Goal: Information Seeking & Learning: Learn about a topic

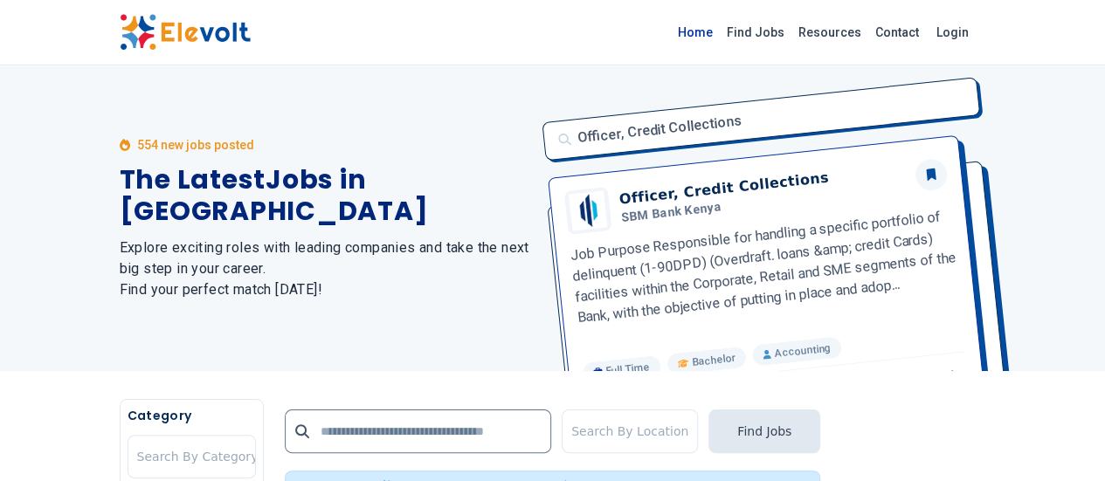
click at [720, 31] on link "Home" at bounding box center [695, 32] width 49 height 28
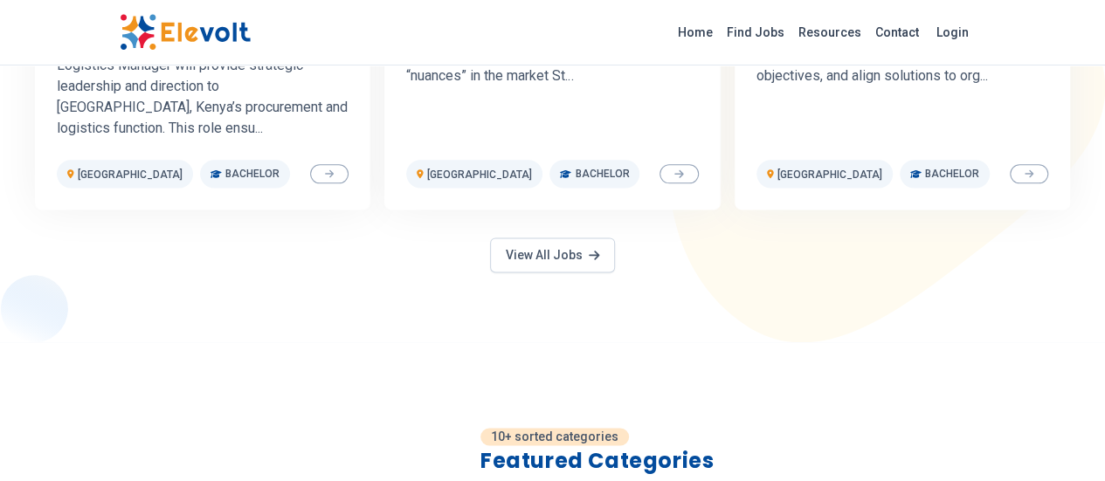
scroll to position [1052, 0]
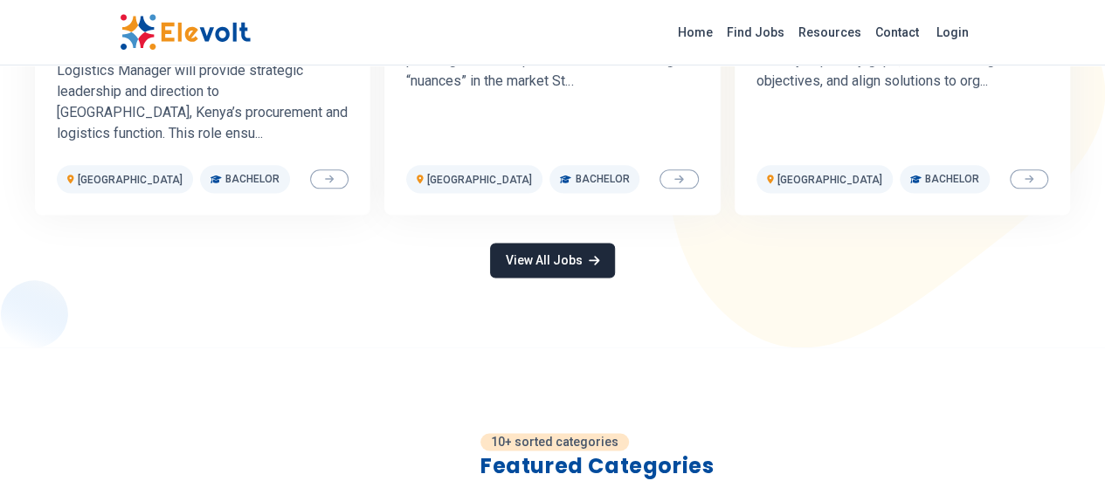
click at [535, 249] on link "View All Jobs" at bounding box center [552, 260] width 124 height 35
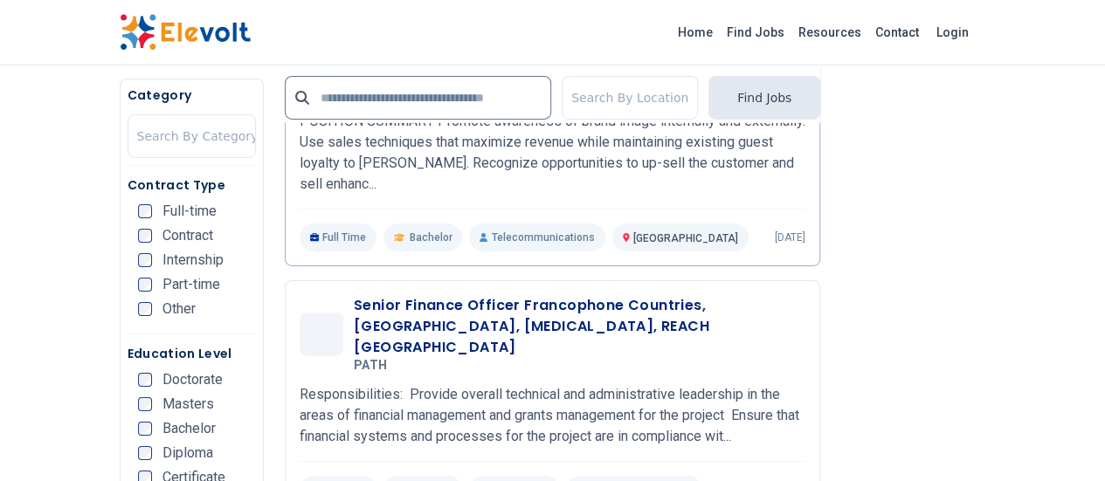
scroll to position [2835, 0]
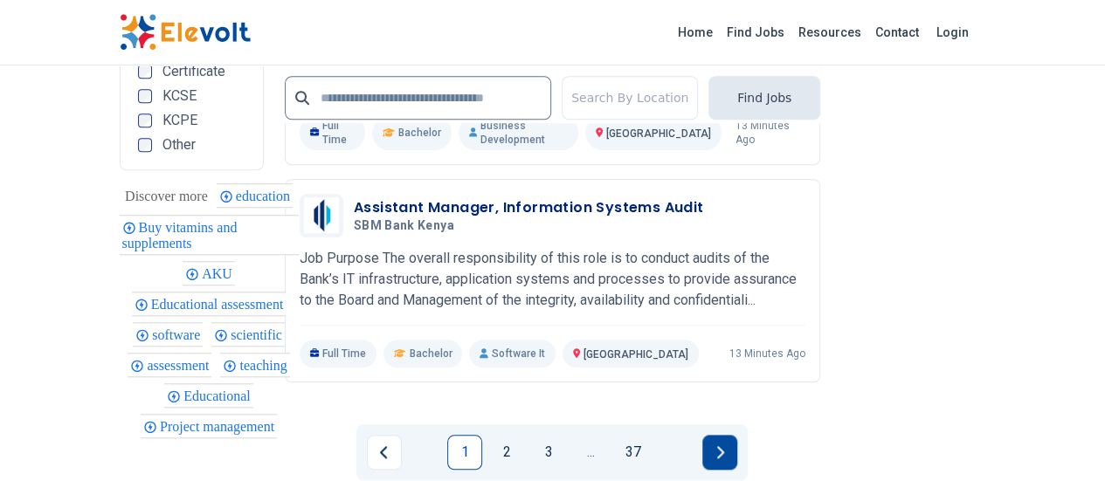
click at [711, 435] on button "Next page" at bounding box center [719, 452] width 35 height 35
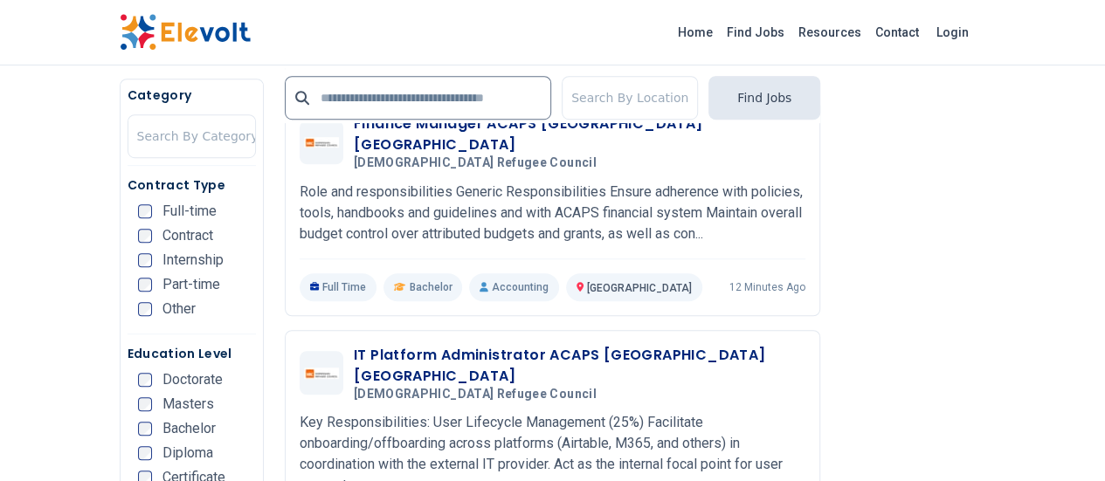
scroll to position [476, 0]
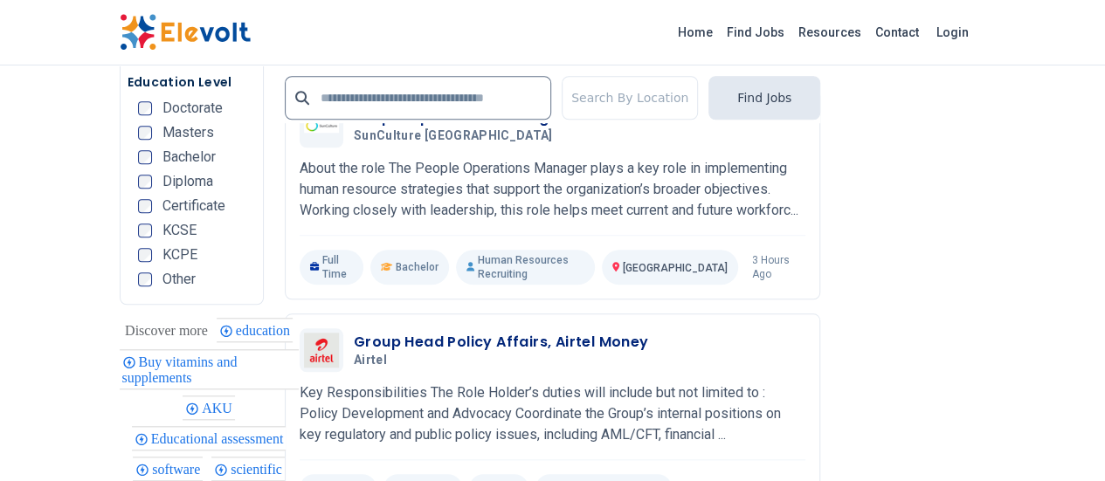
scroll to position [4033, 0]
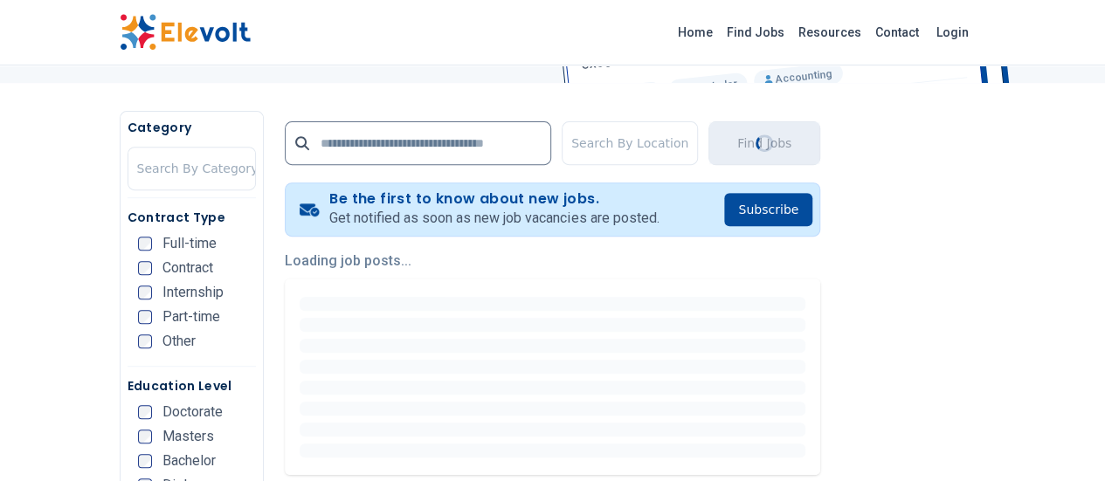
scroll to position [0, 0]
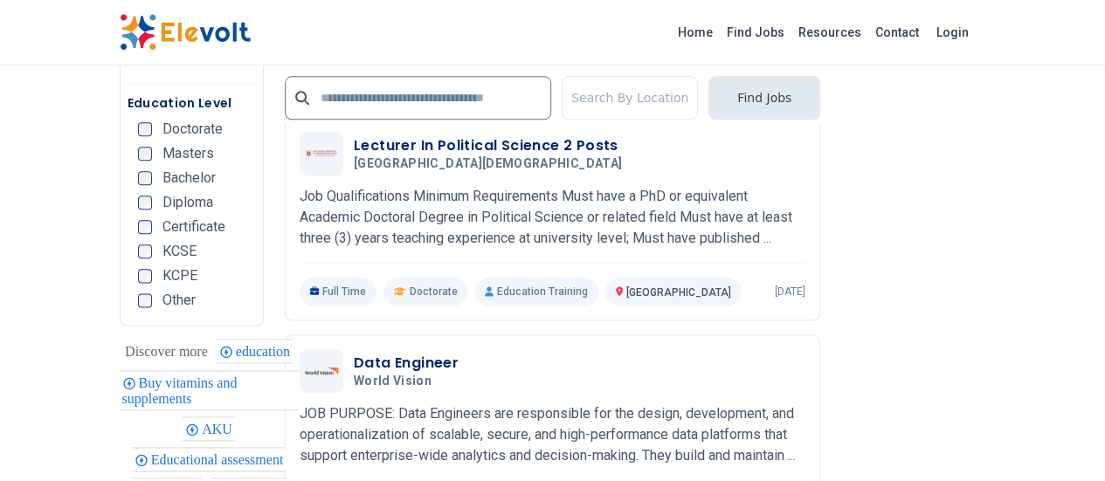
scroll to position [4291, 0]
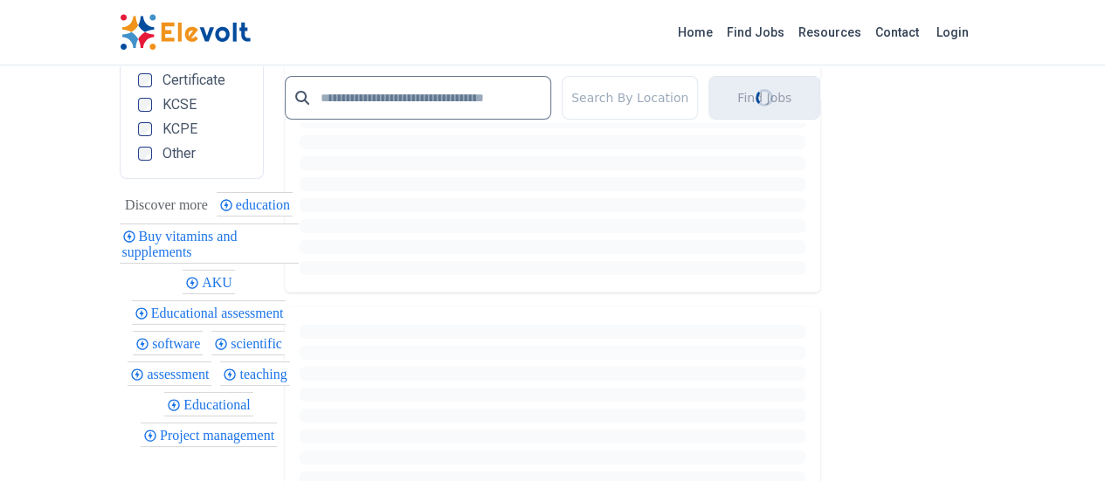
scroll to position [0, 0]
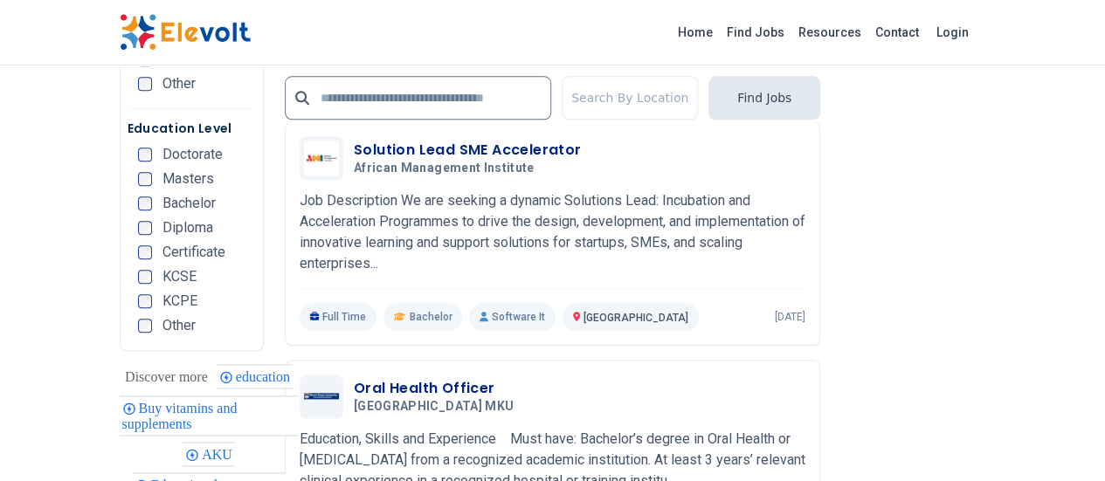
scroll to position [4301, 0]
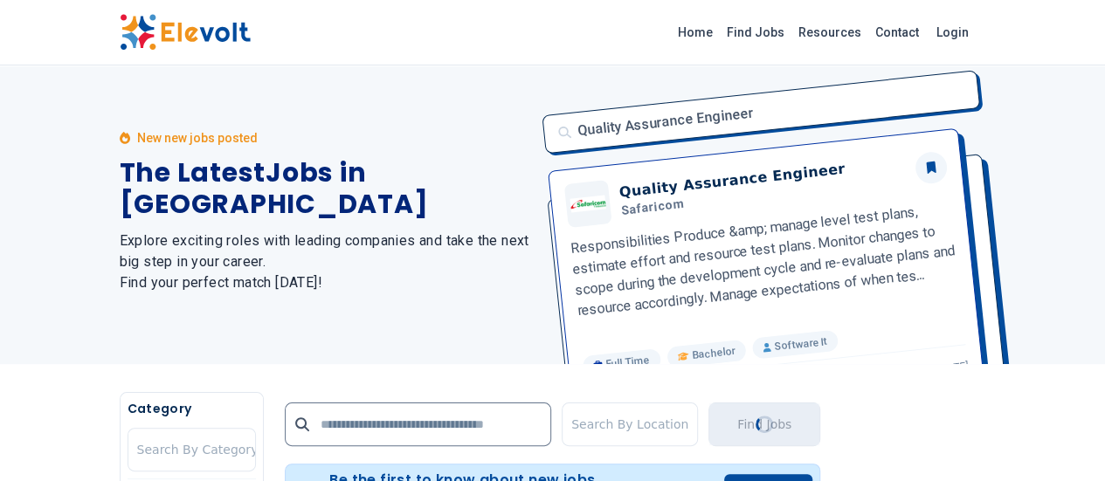
scroll to position [0, 0]
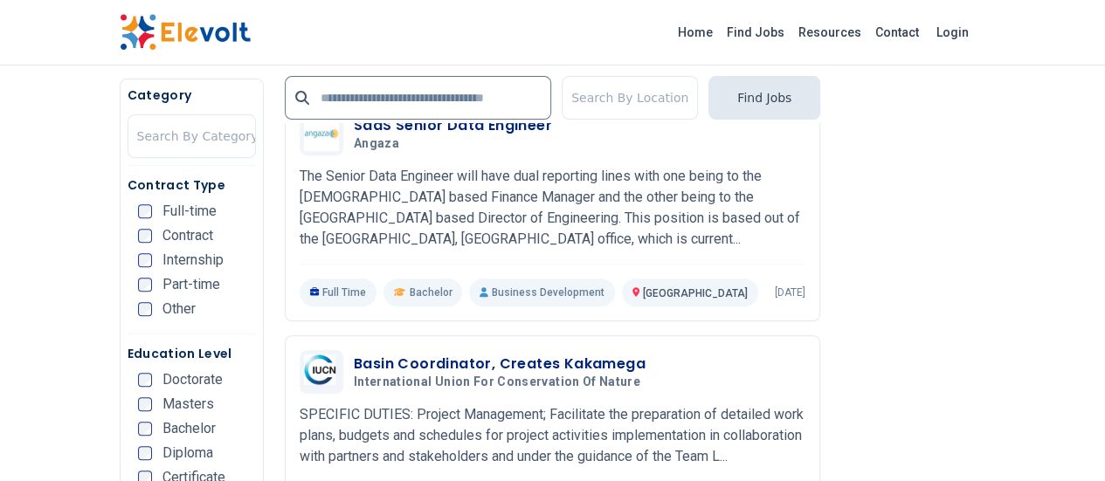
scroll to position [3570, 0]
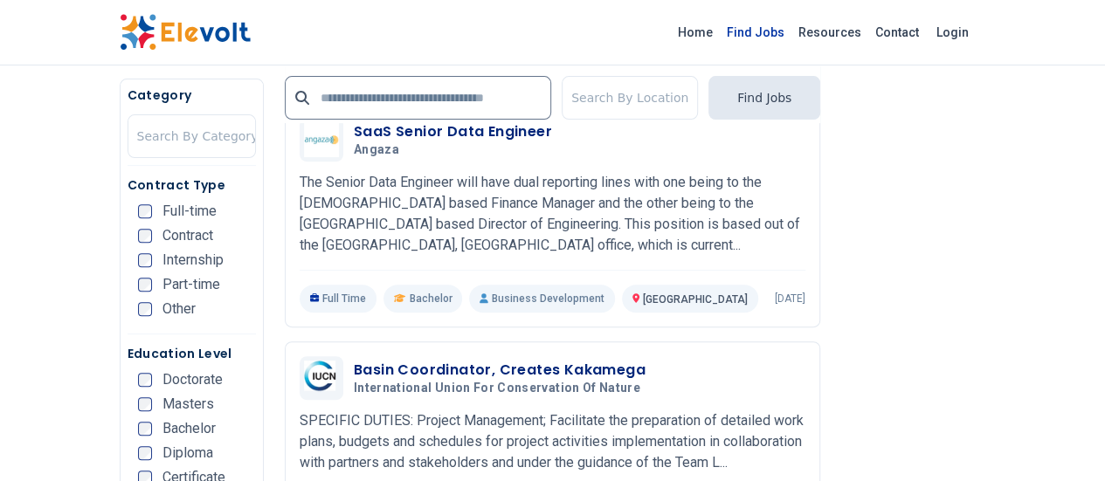
click at [792, 23] on link "Find Jobs" at bounding box center [756, 32] width 72 height 28
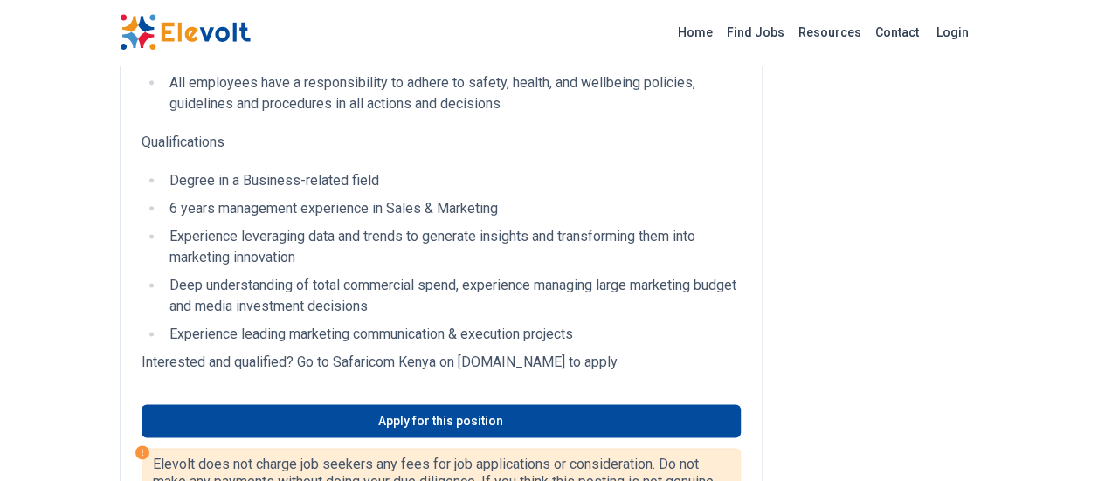
scroll to position [1027, 0]
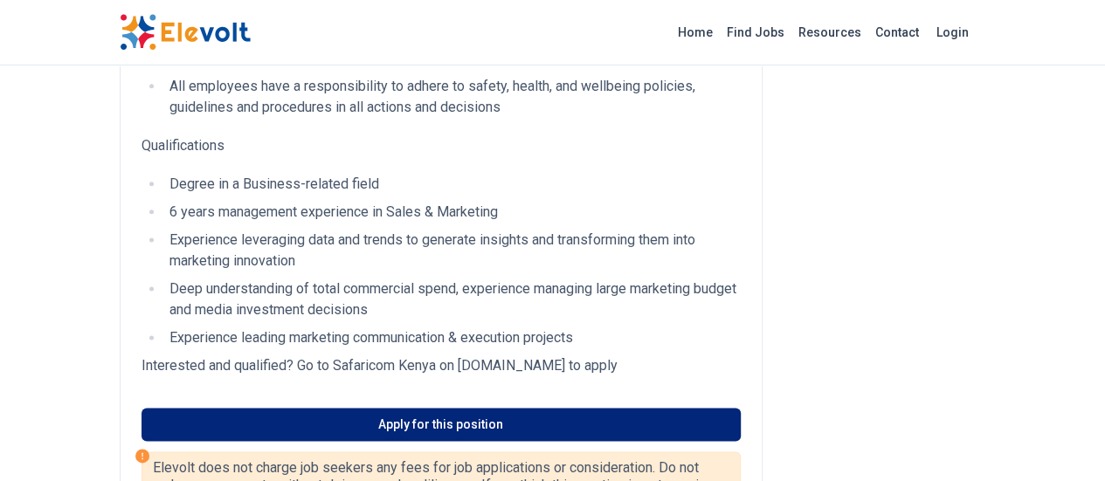
click at [362, 408] on link "Apply for this position" at bounding box center [441, 424] width 599 height 33
click at [485, 408] on link "Apply for this position" at bounding box center [441, 424] width 599 height 33
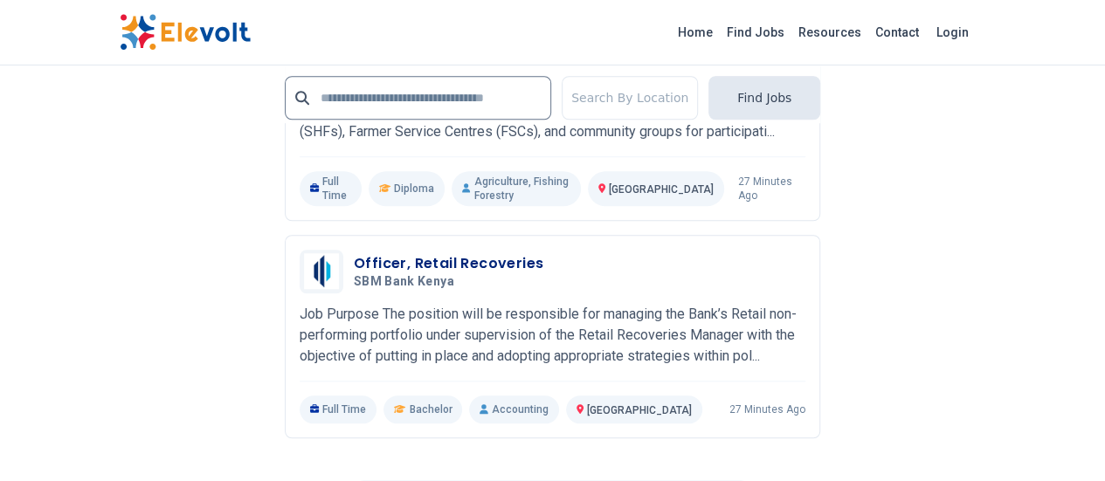
scroll to position [3960, 0]
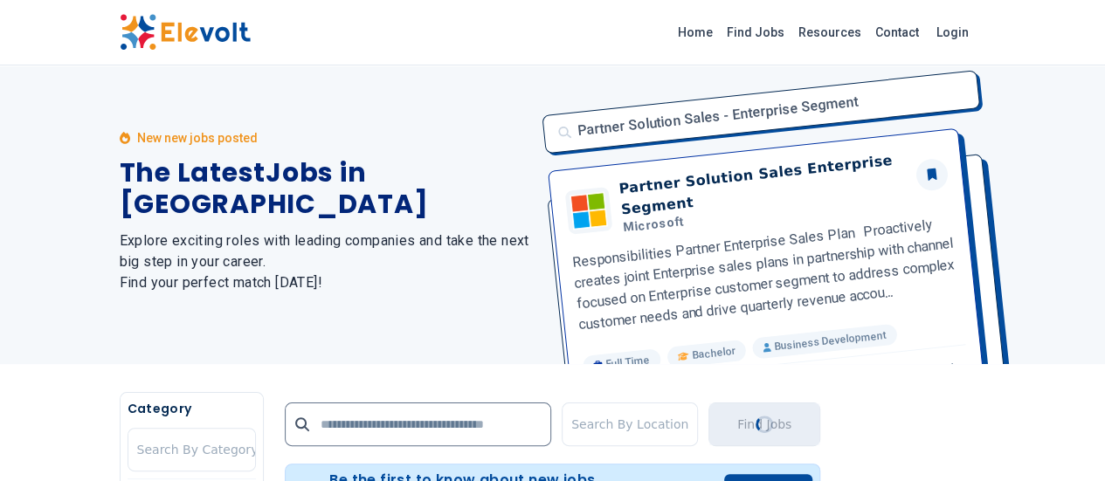
scroll to position [0, 0]
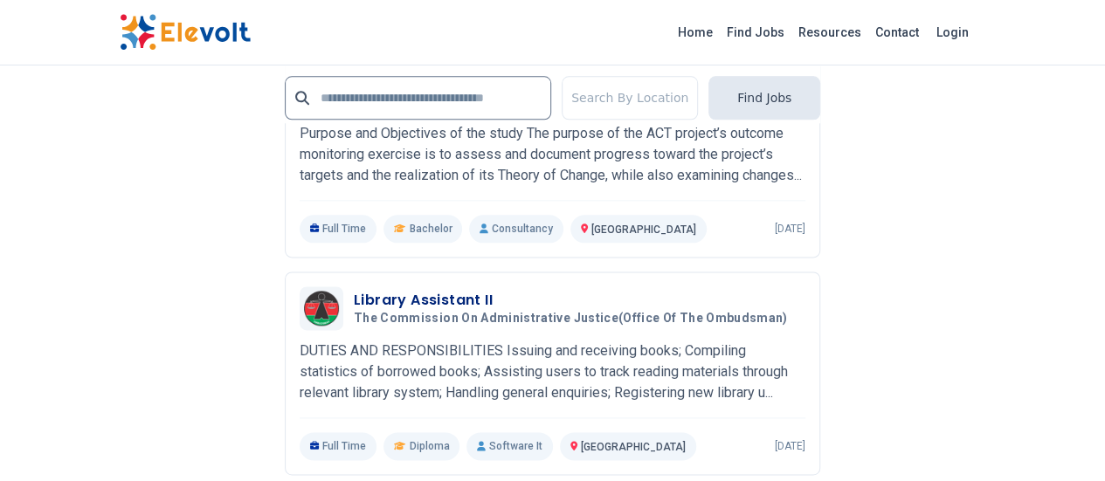
scroll to position [4325, 0]
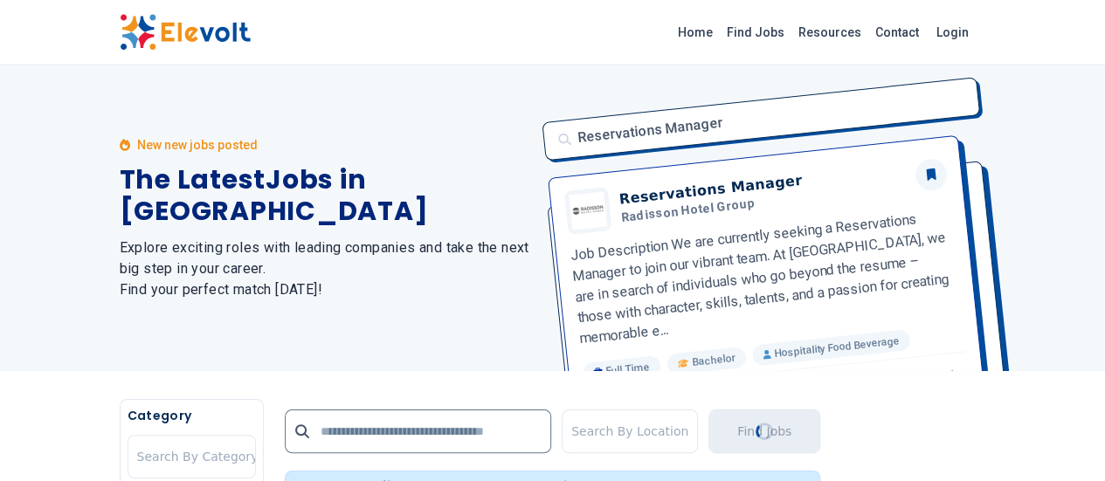
scroll to position [0, 0]
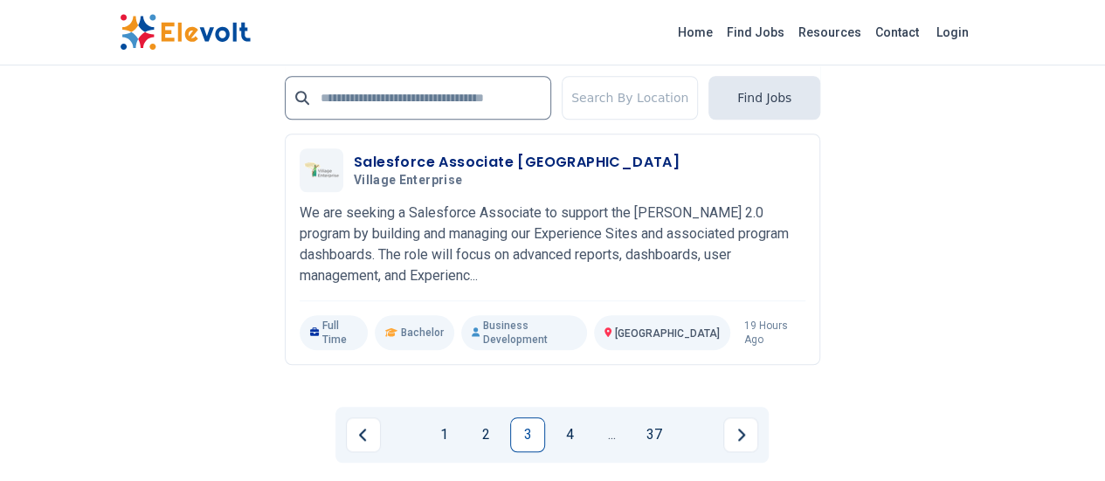
scroll to position [3929, 0]
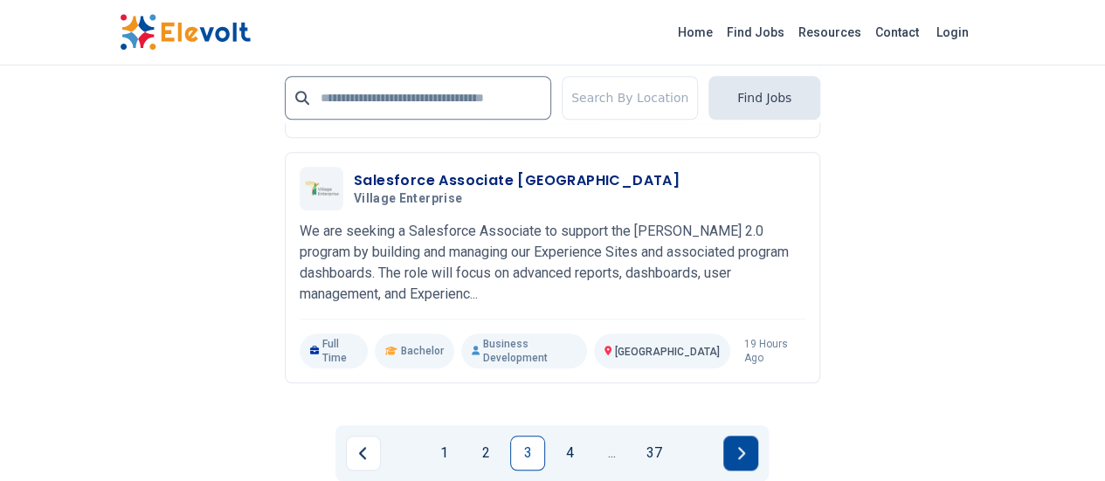
click at [735, 436] on button "Next page" at bounding box center [740, 453] width 35 height 35
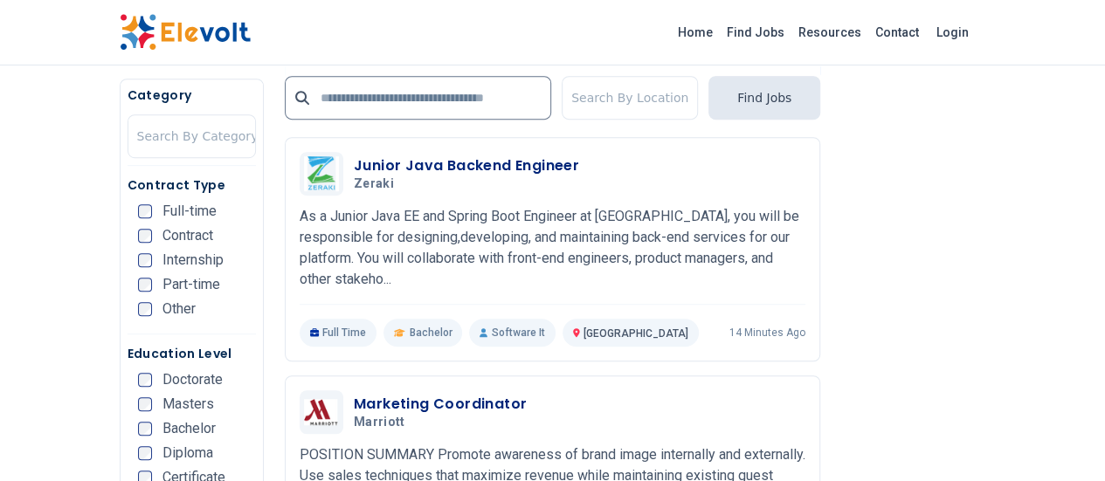
scroll to position [432, 0]
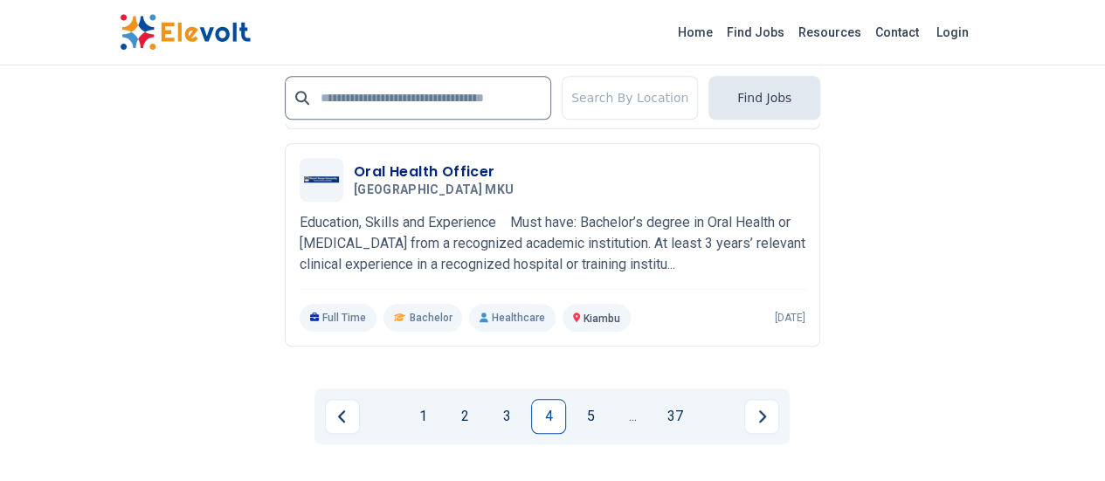
scroll to position [4015, 0]
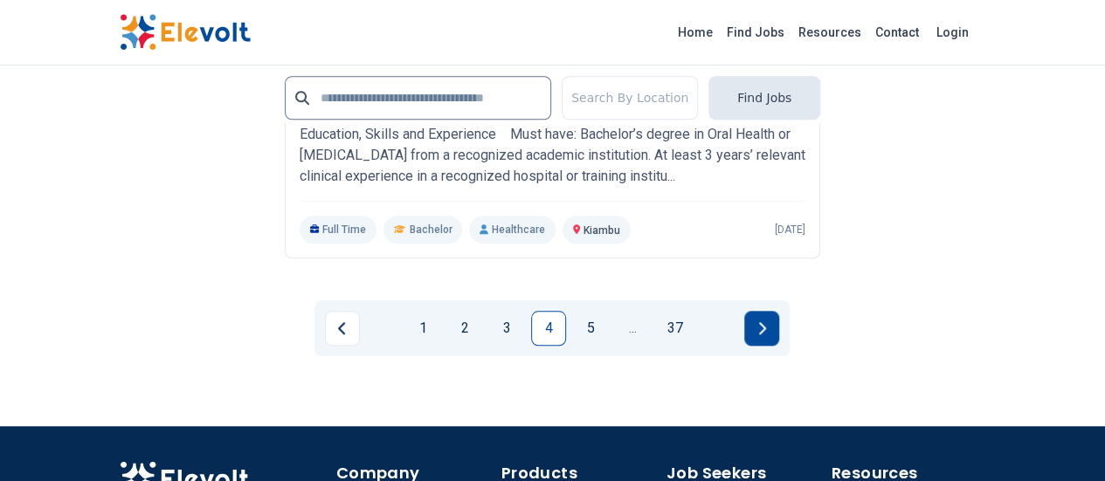
click at [759, 311] on button "Next page" at bounding box center [761, 328] width 35 height 35
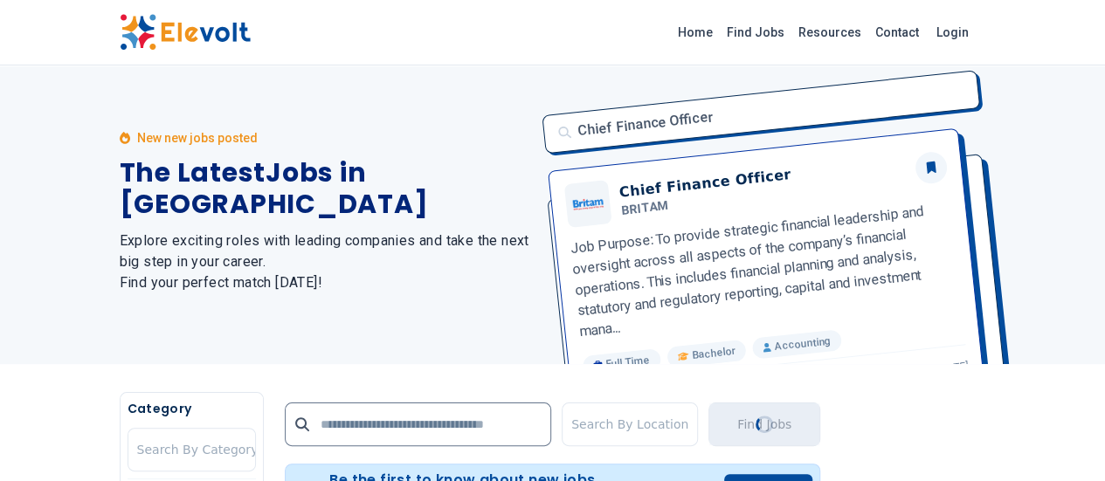
scroll to position [0, 0]
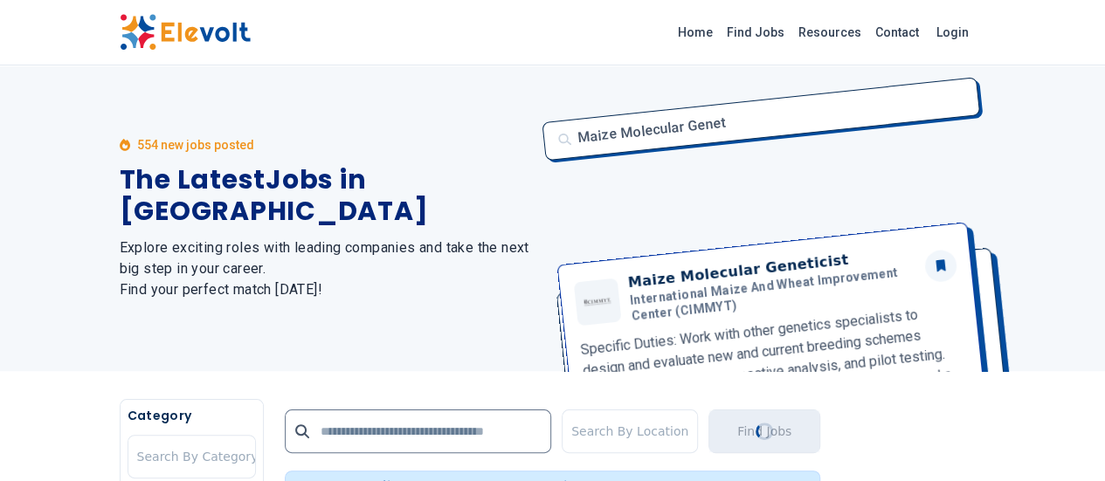
click at [120, 30] on img at bounding box center [185, 32] width 131 height 37
